Goal: Go to known website: Access a specific website the user already knows

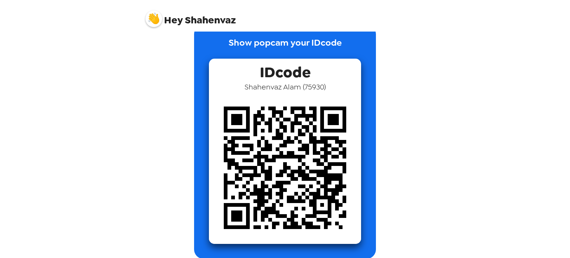
scroll to position [18, 0]
